Goal: Information Seeking & Learning: Learn about a topic

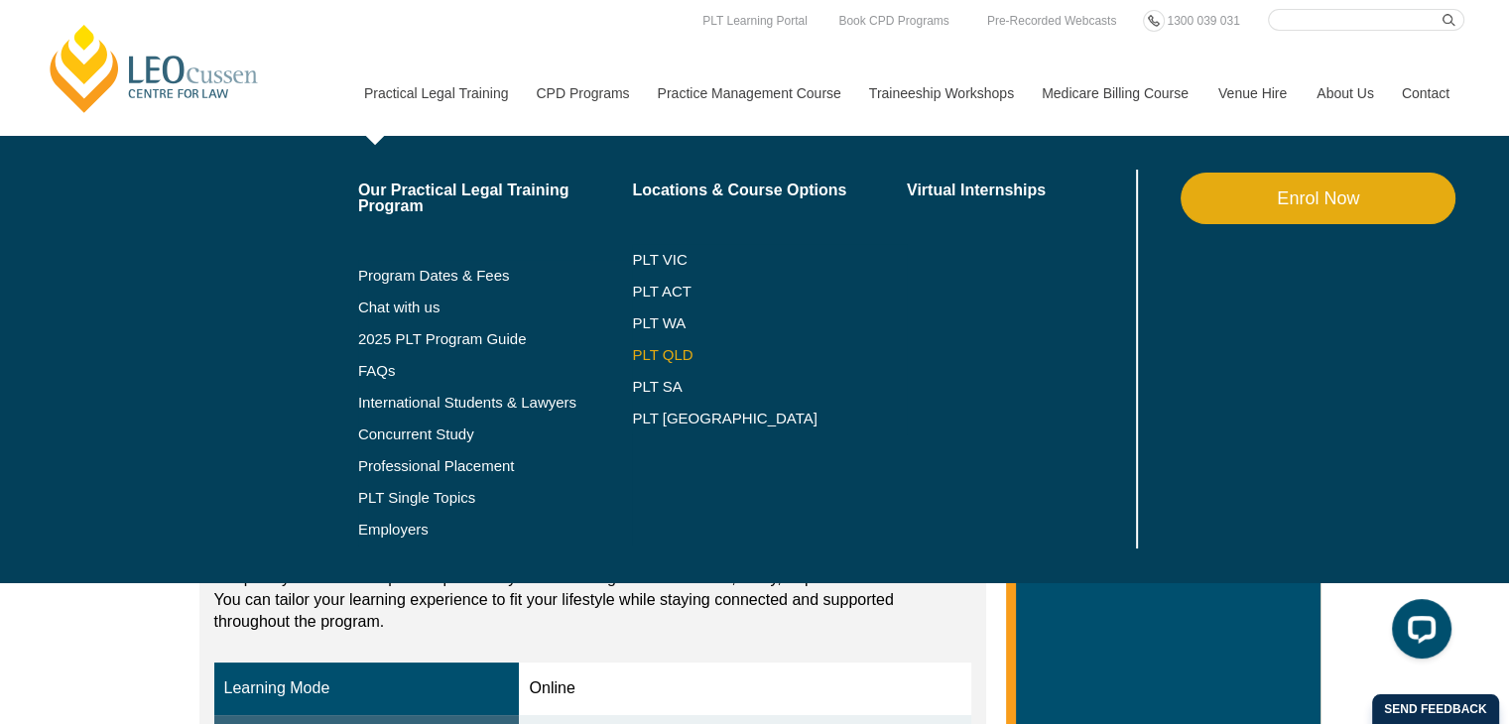
click at [647, 357] on link "PLT QLD" at bounding box center [769, 355] width 275 height 16
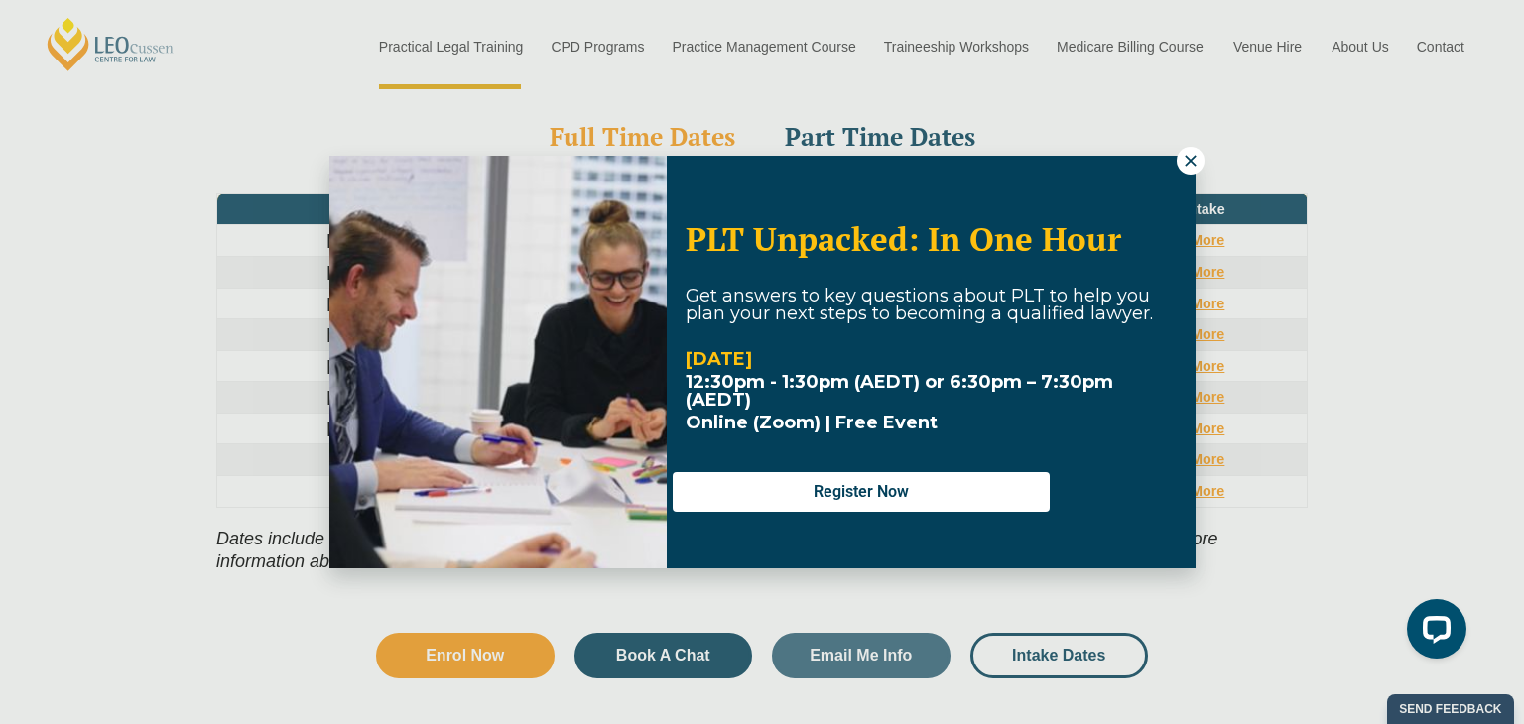
click at [1192, 156] on icon at bounding box center [1190, 161] width 18 height 18
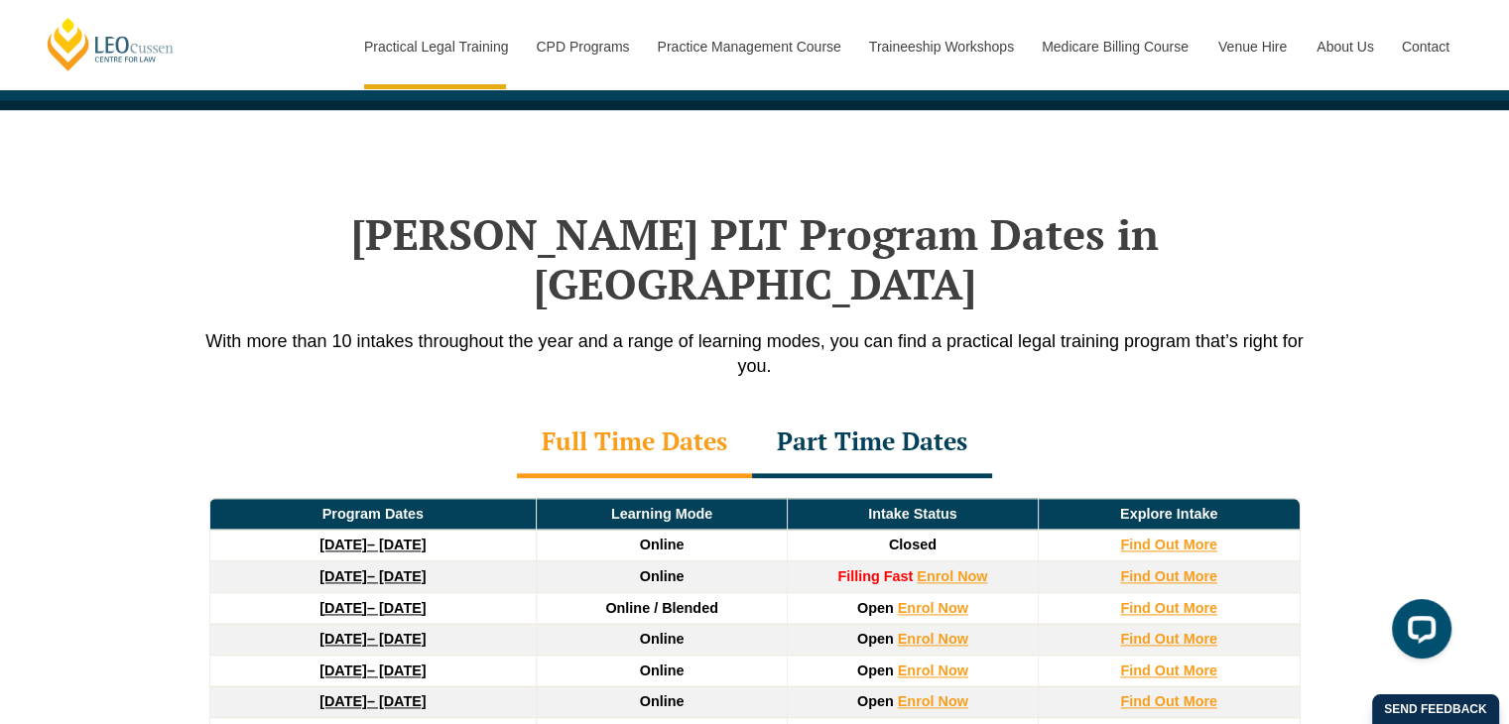
scroll to position [2678, 0]
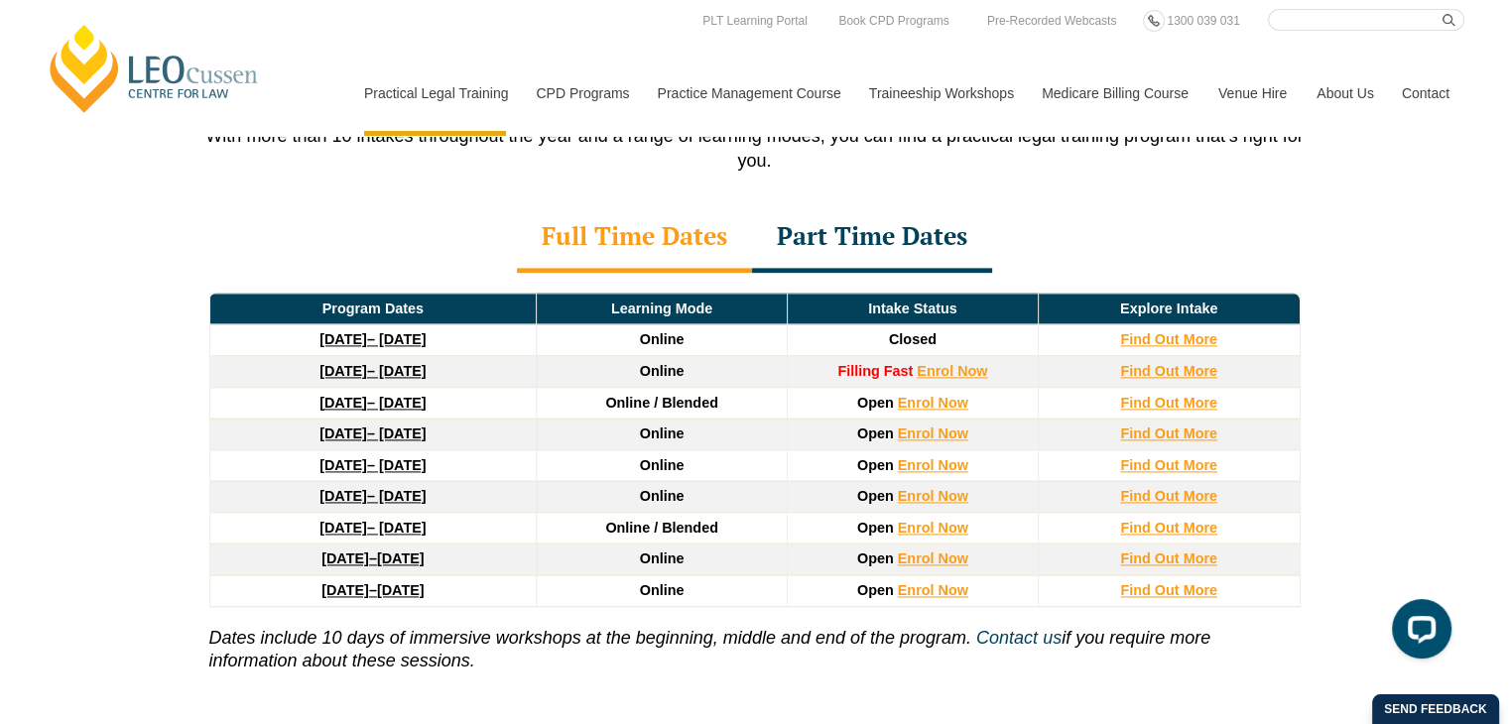
click at [902, 203] on div "Part Time Dates" at bounding box center [872, 237] width 240 height 69
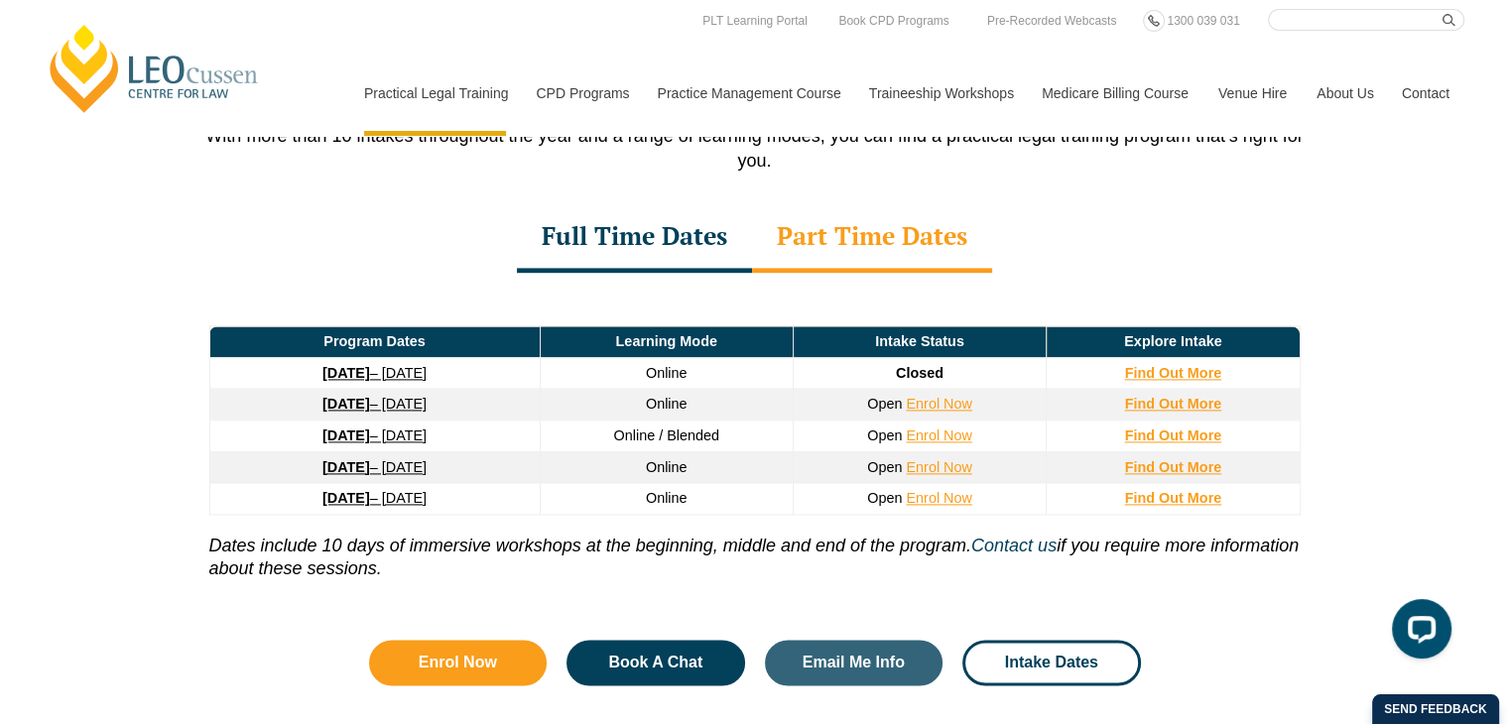
click at [686, 207] on div "Full Time Dates" at bounding box center [634, 237] width 235 height 69
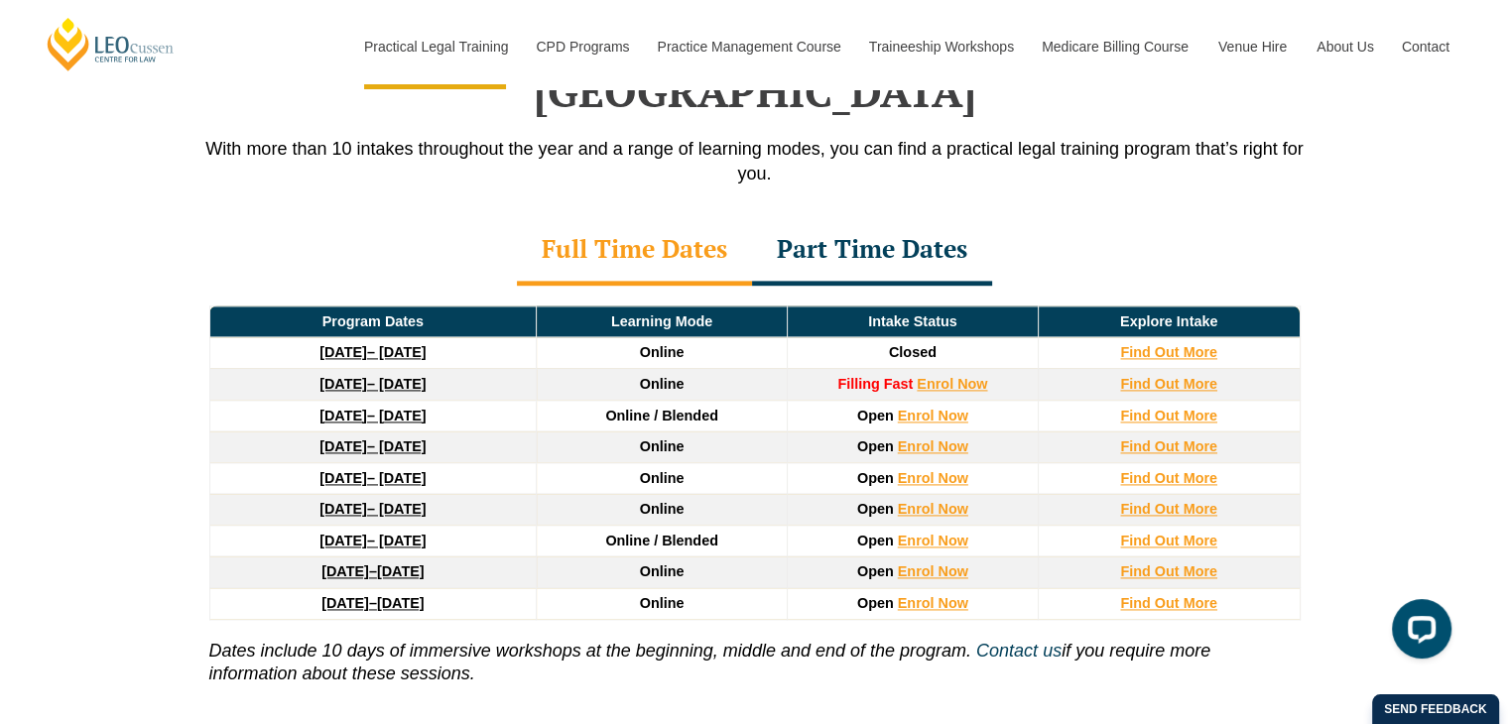
scroll to position [2777, 0]
